Goal: Task Accomplishment & Management: Manage account settings

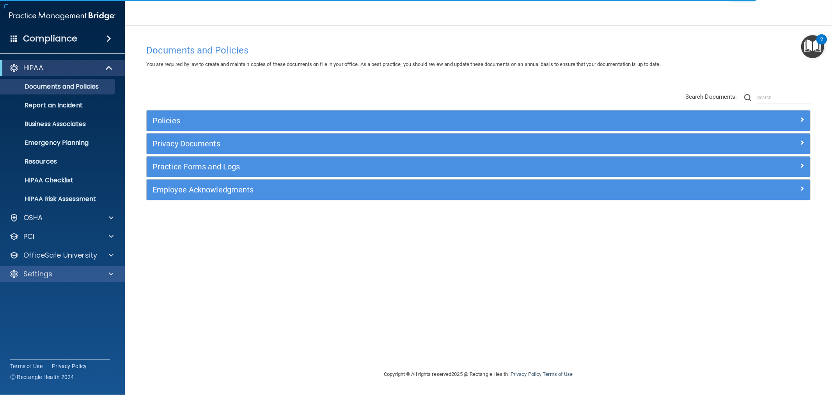
click at [49, 266] on div "Settings" at bounding box center [62, 274] width 125 height 16
click at [48, 265] on div "HIPAA Documents and Policies Report an Incident Business Associates Emergency P…" at bounding box center [62, 172] width 125 height 231
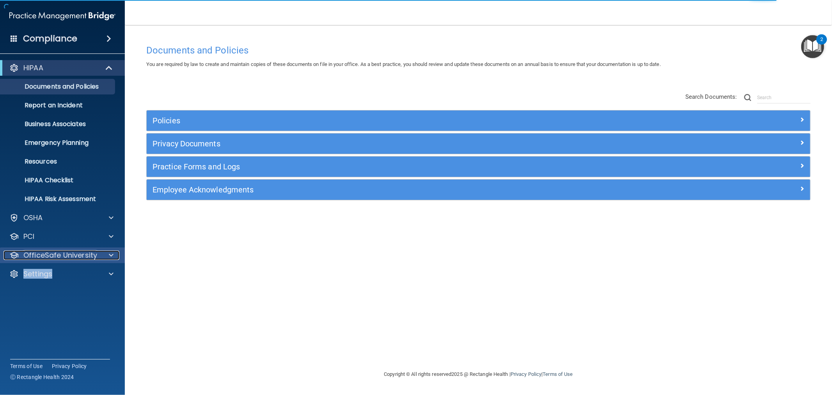
click at [45, 254] on p "OfficeSafe University" at bounding box center [60, 255] width 74 height 9
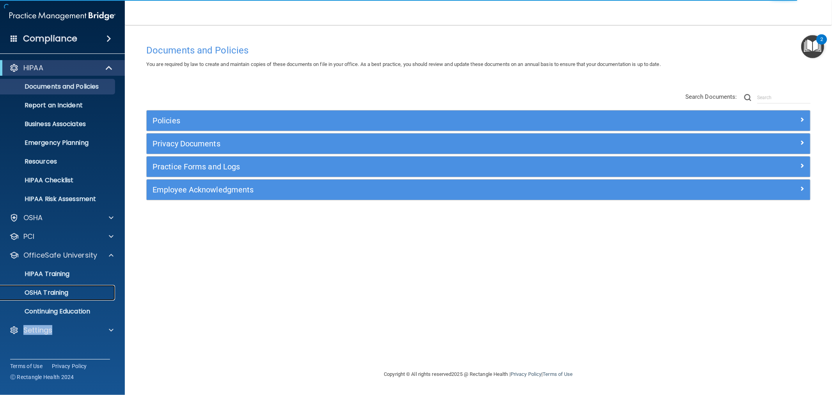
click at [55, 299] on link "OSHA Training" at bounding box center [53, 293] width 123 height 16
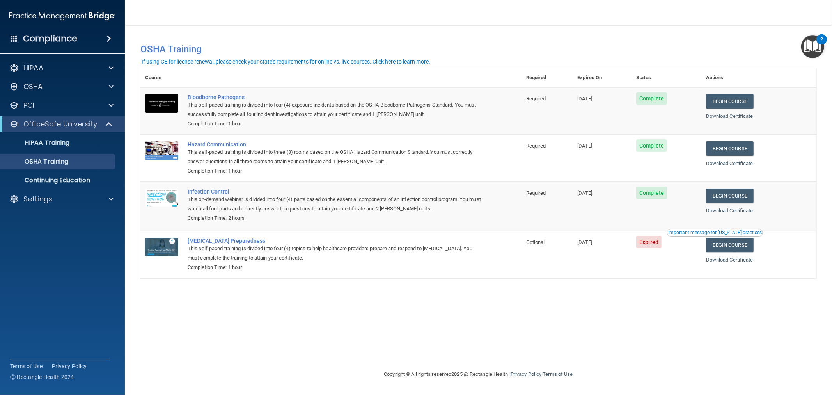
click at [188, 287] on div "You have a course that has expired or is incomplete. Please complete the course…" at bounding box center [478, 197] width 676 height 329
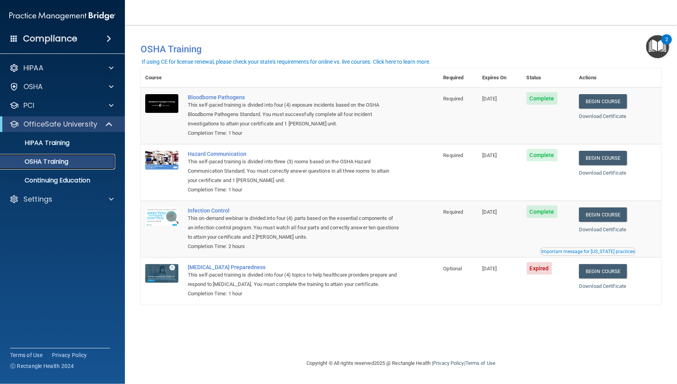
click at [76, 162] on div "OSHA Training" at bounding box center [58, 162] width 107 height 8
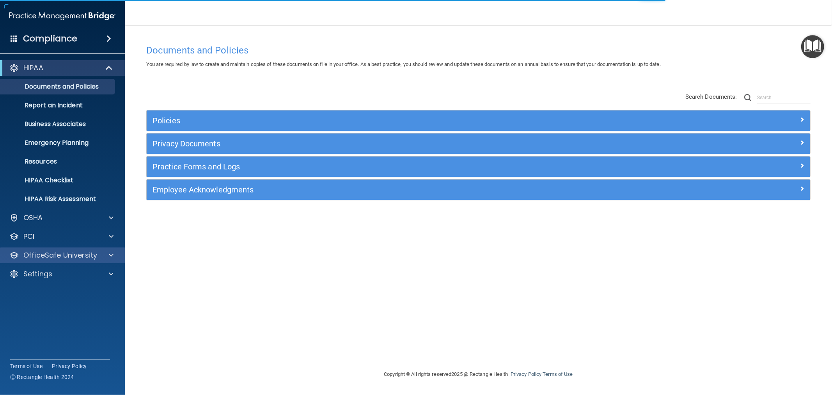
click at [72, 260] on div "OfficeSafe University" at bounding box center [62, 255] width 125 height 16
click at [79, 258] on p "OfficeSafe University" at bounding box center [60, 255] width 74 height 9
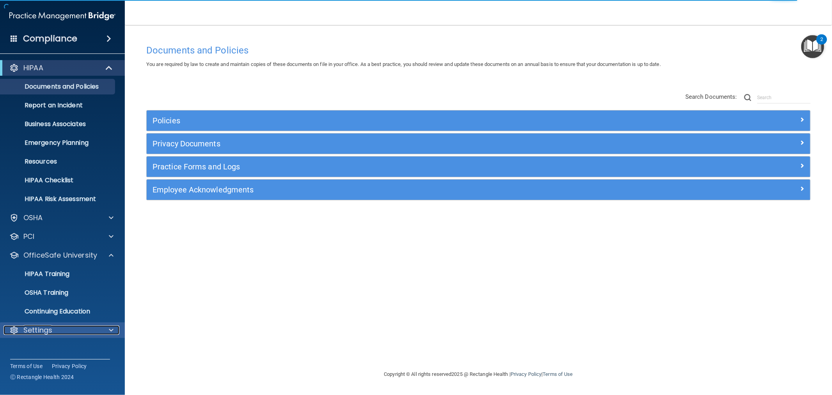
click at [73, 333] on div "Settings" at bounding box center [52, 329] width 97 height 9
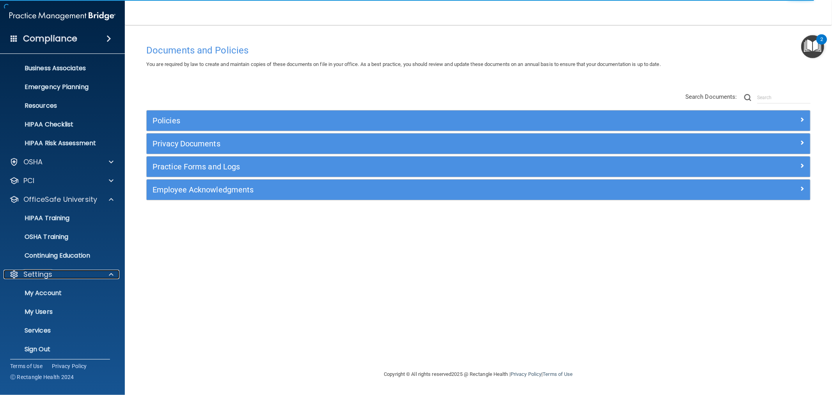
scroll to position [60, 0]
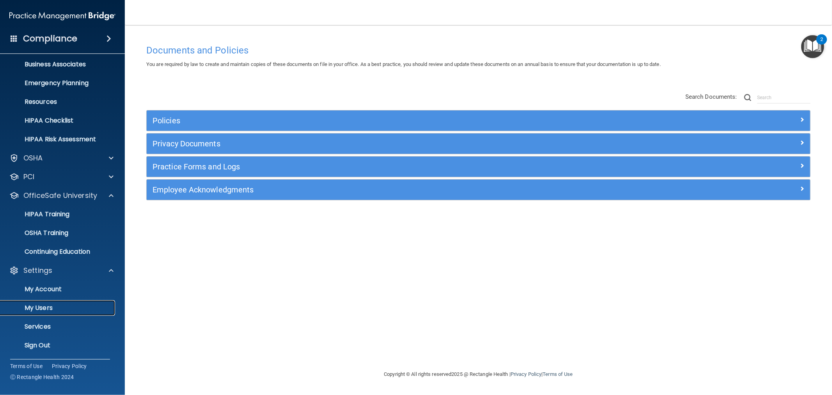
click at [72, 306] on p "My Users" at bounding box center [58, 308] width 107 height 8
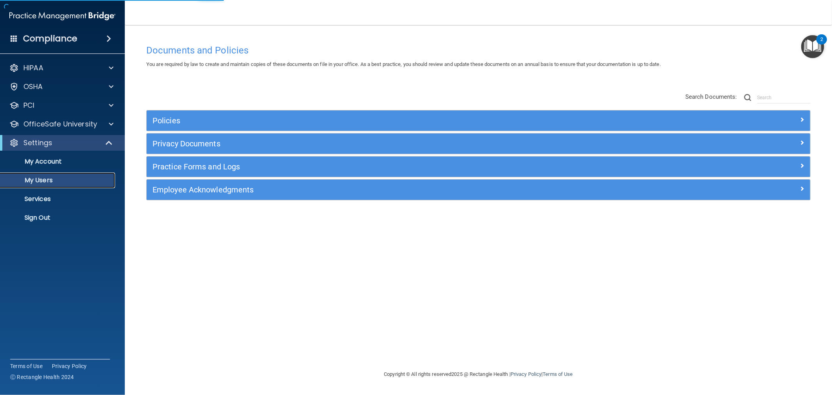
select select "20"
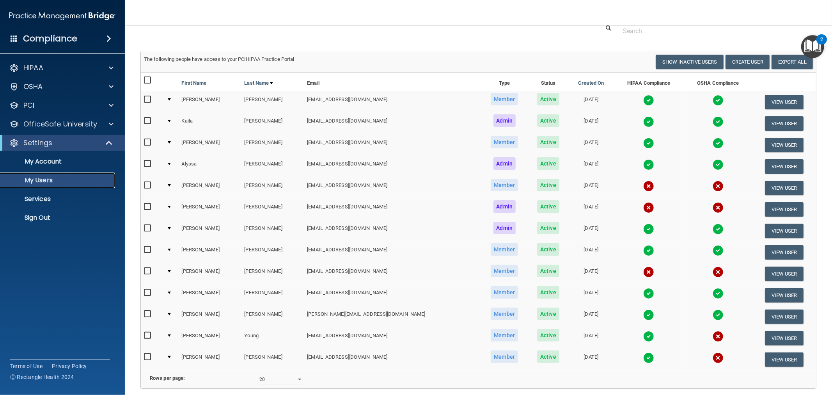
scroll to position [43, 0]
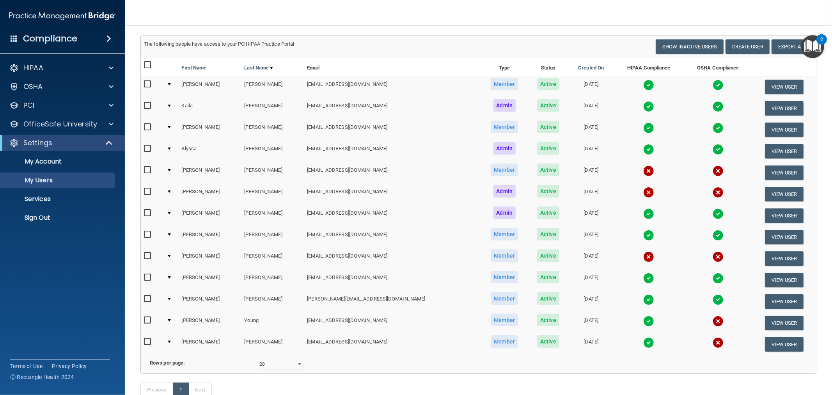
click at [149, 167] on input "checkbox" at bounding box center [148, 170] width 9 height 6
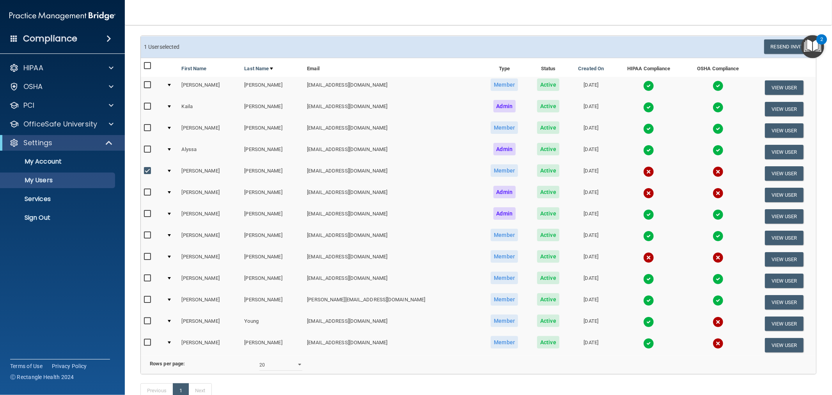
click at [149, 168] on input "checkbox" at bounding box center [148, 171] width 9 height 6
checkbox input "false"
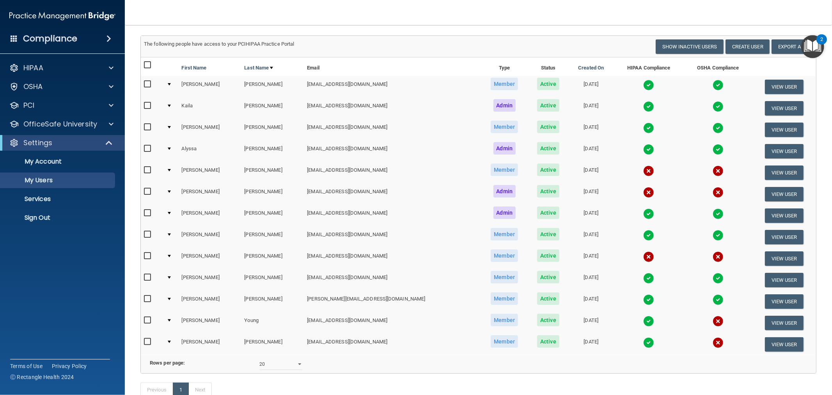
click at [174, 168] on td at bounding box center [170, 172] width 15 height 21
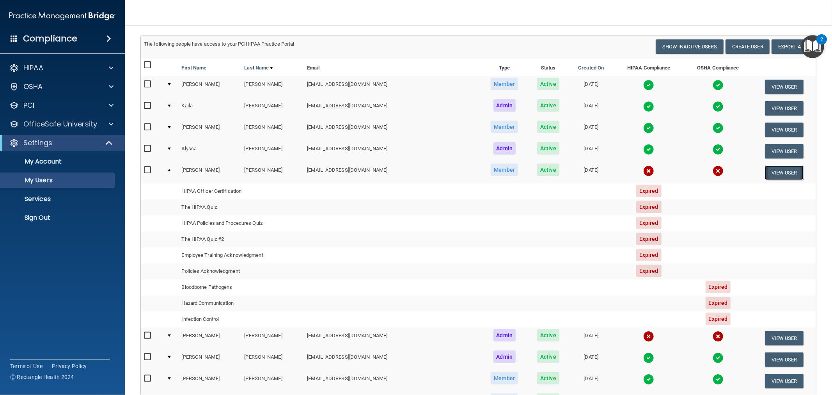
click at [766, 169] on button "View User" at bounding box center [784, 172] width 39 height 14
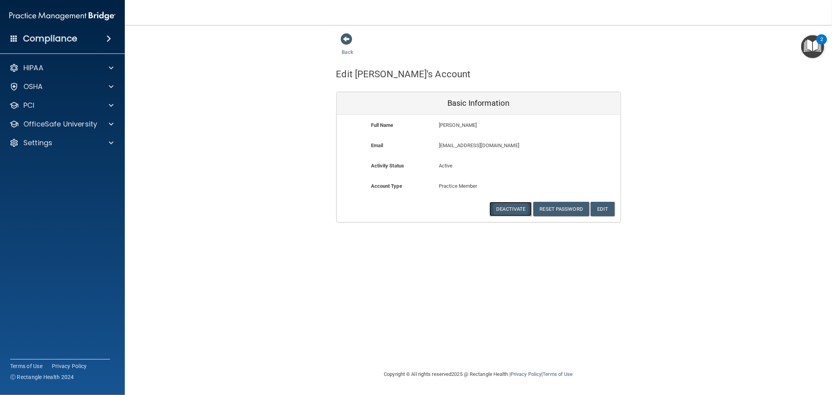
click at [505, 211] on button "Deactivate" at bounding box center [511, 209] width 42 height 14
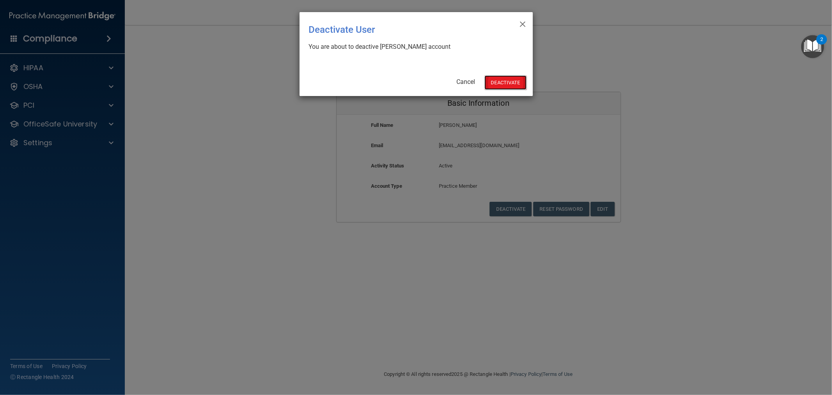
click at [506, 88] on button "Deactivate" at bounding box center [506, 82] width 42 height 14
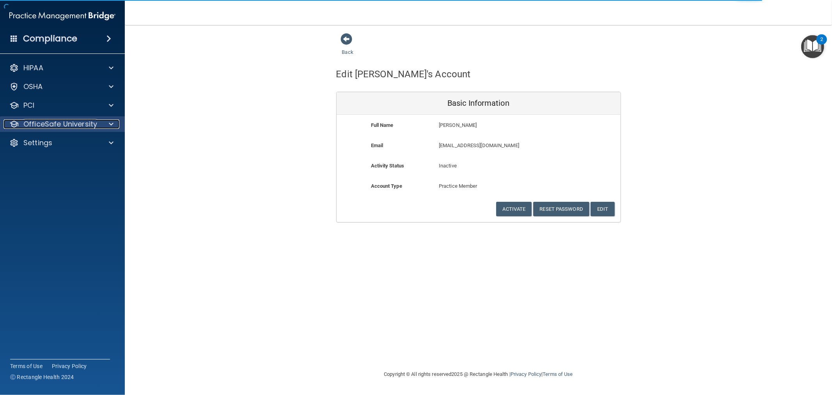
click at [75, 128] on p "OfficeSafe University" at bounding box center [60, 123] width 74 height 9
click at [61, 146] on div "Settings" at bounding box center [52, 142] width 97 height 9
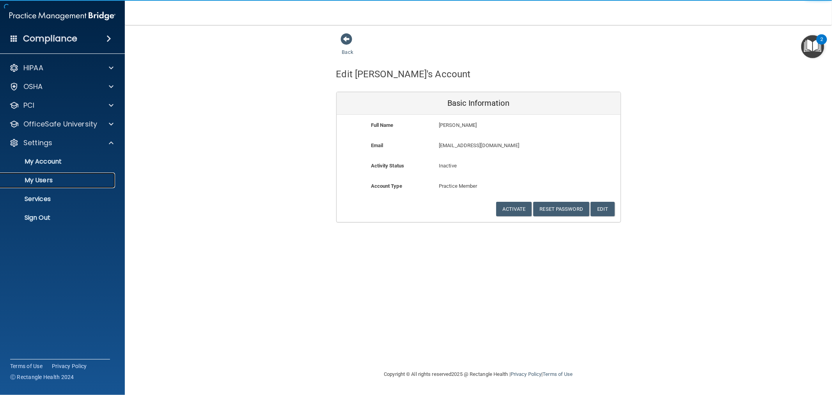
click at [60, 176] on link "My Users" at bounding box center [53, 180] width 123 height 16
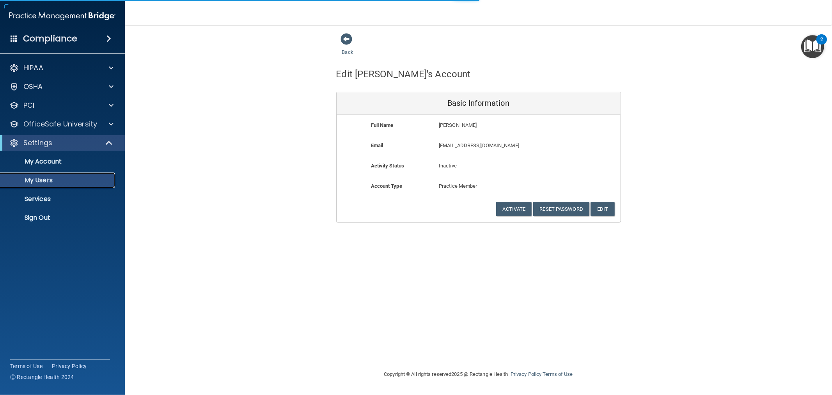
select select "20"
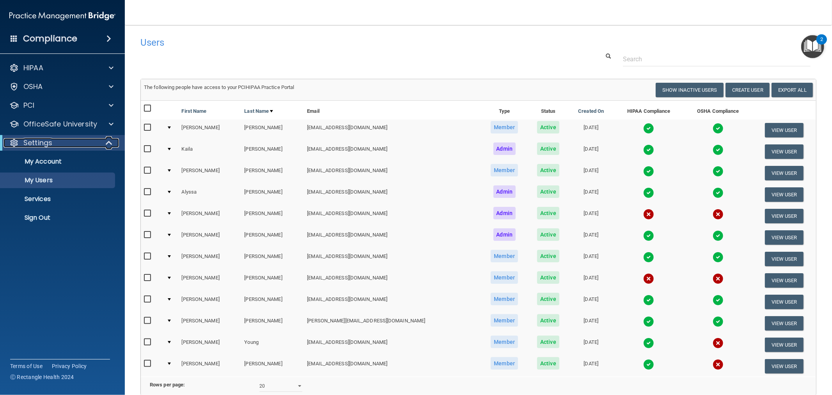
click at [39, 139] on p "Settings" at bounding box center [37, 142] width 29 height 9
click at [44, 176] on p "My Users" at bounding box center [58, 180] width 107 height 8
click at [51, 162] on p "My Account" at bounding box center [58, 162] width 107 height 8
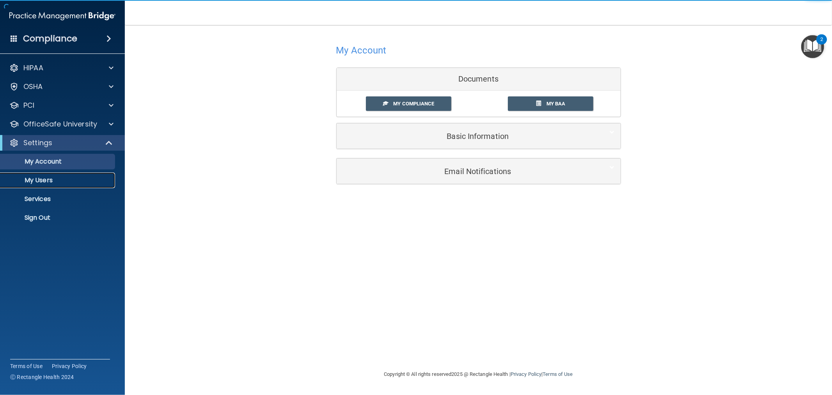
click at [46, 182] on p "My Users" at bounding box center [58, 180] width 107 height 8
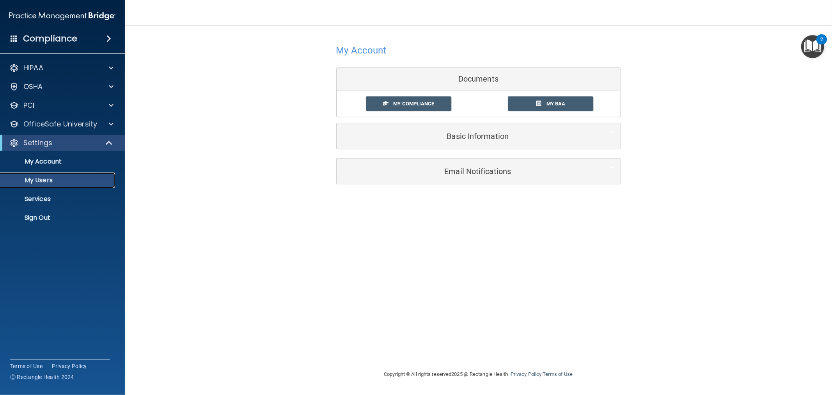
select select "20"
